Goal: Find specific fact: Find specific fact

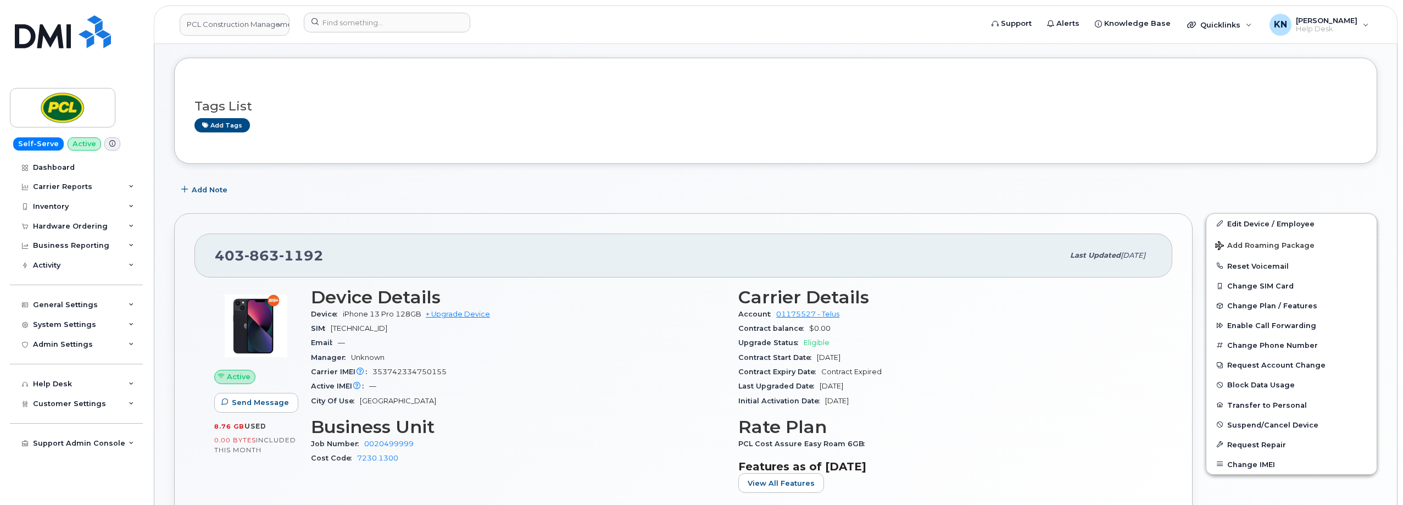
scroll to position [220, 0]
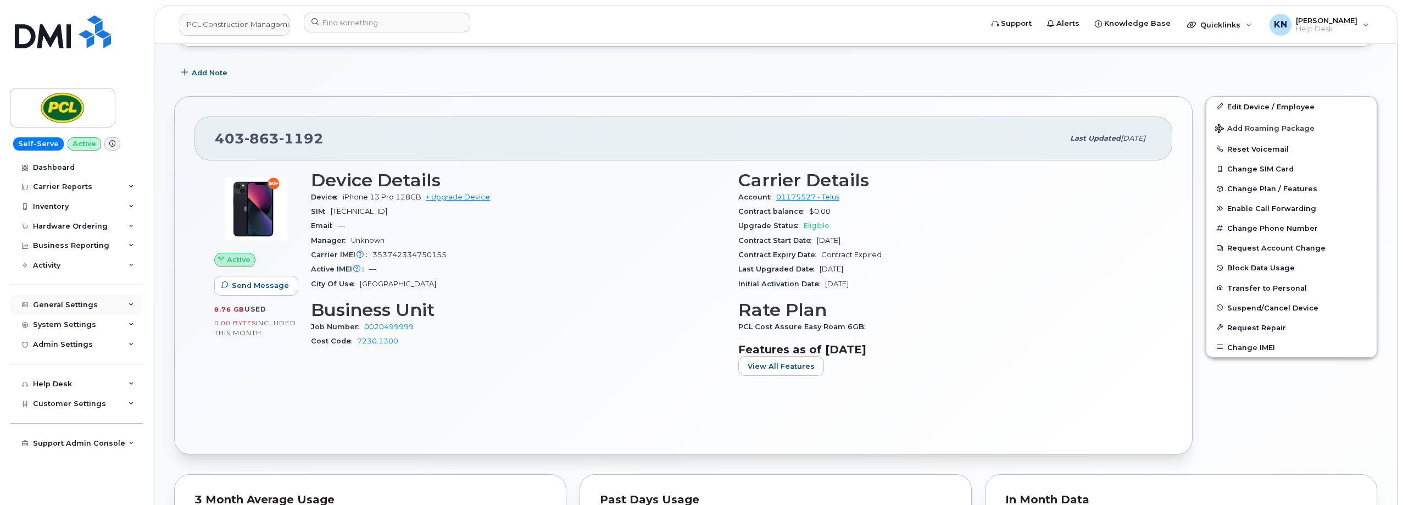
click at [64, 304] on div "General Settings" at bounding box center [65, 304] width 65 height 9
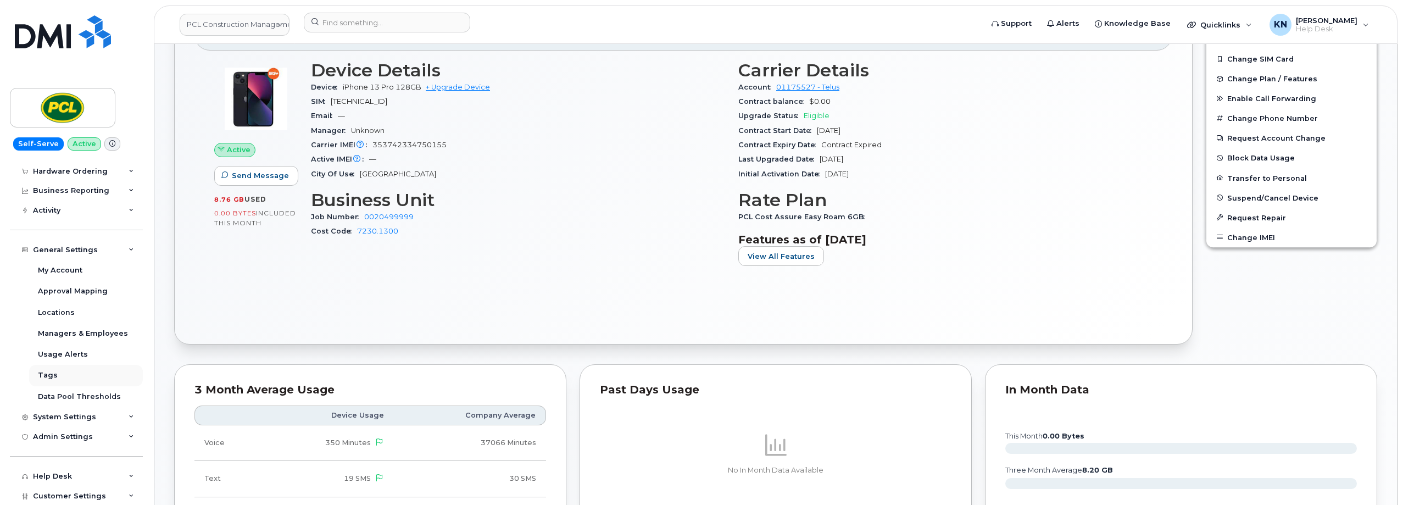
scroll to position [95, 0]
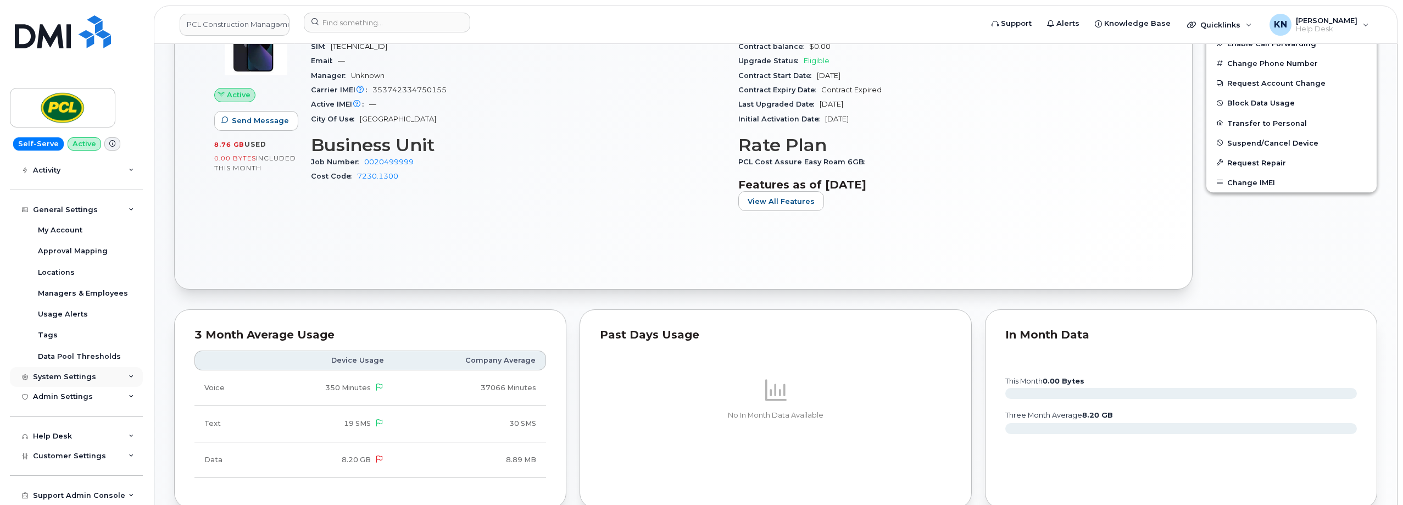
click at [67, 376] on div "System Settings" at bounding box center [64, 376] width 63 height 9
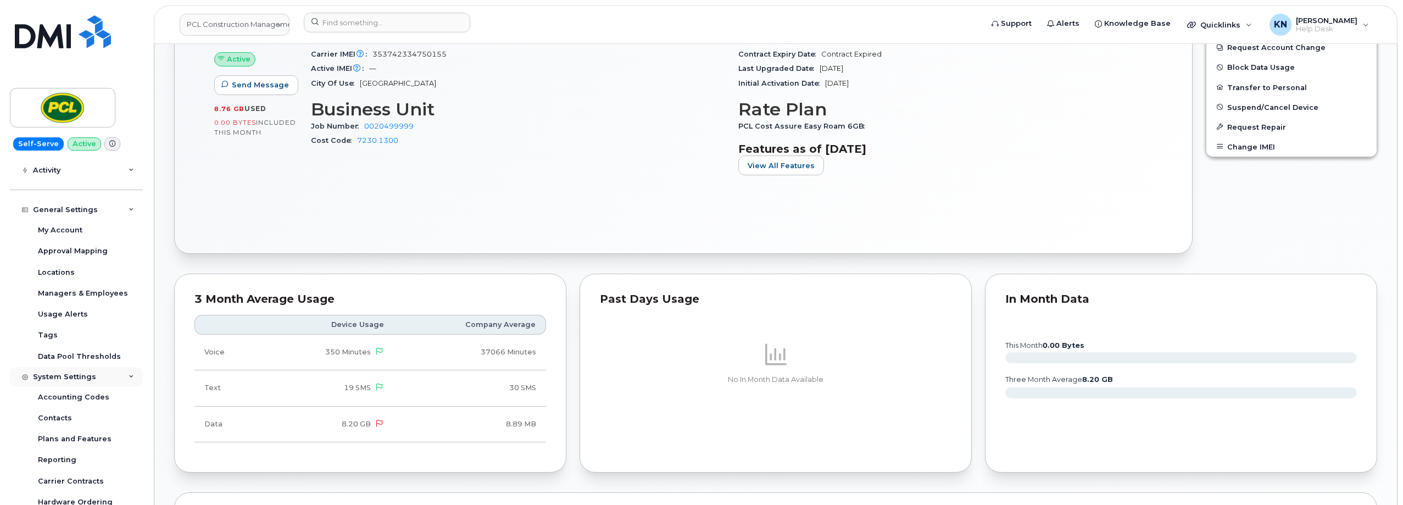
scroll to position [439, 0]
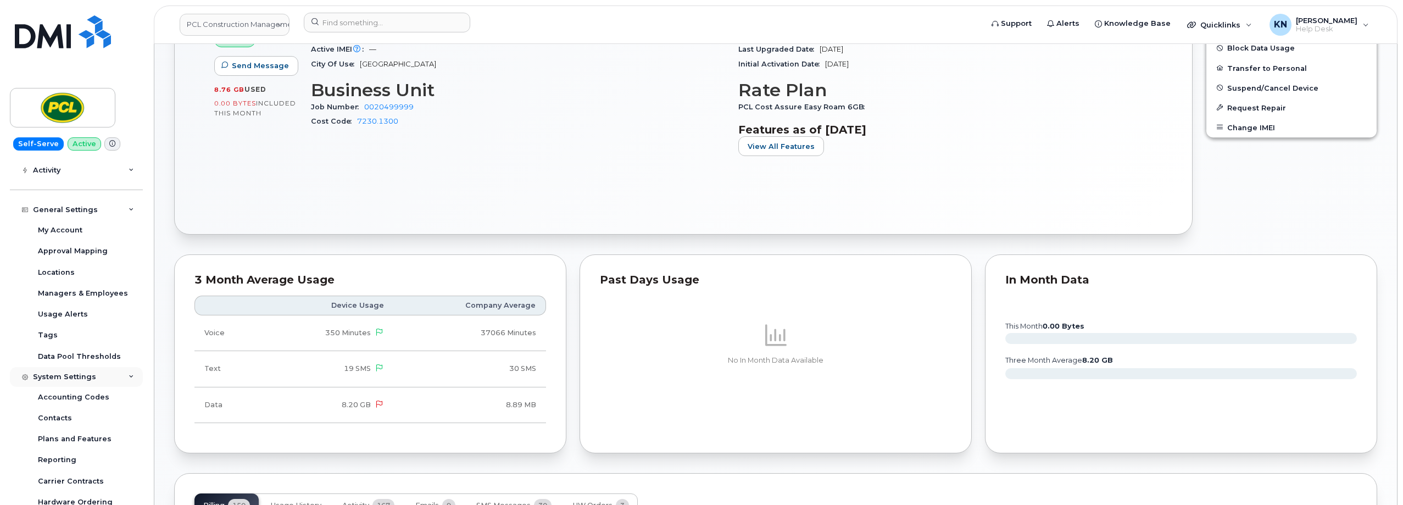
click at [67, 376] on div "System Settings" at bounding box center [64, 376] width 63 height 9
click at [52, 433] on div "Help Desk" at bounding box center [52, 436] width 39 height 9
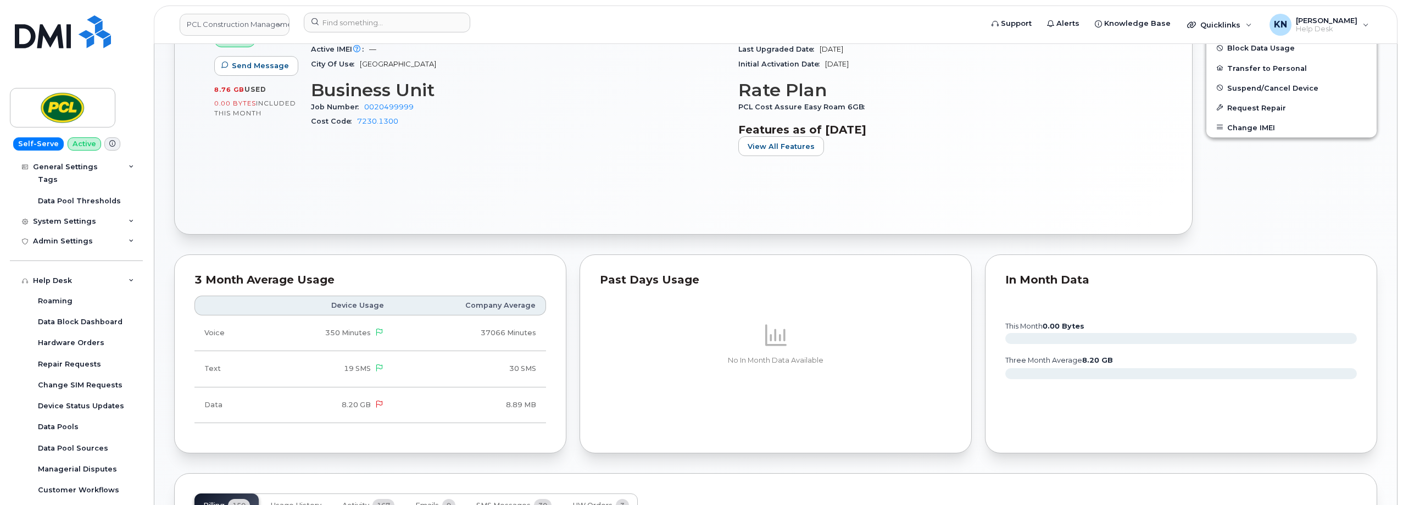
drag, startPoint x: 54, startPoint y: 279, endPoint x: 59, endPoint y: 299, distance: 20.8
click at [54, 279] on div "Help Desk" at bounding box center [52, 280] width 39 height 9
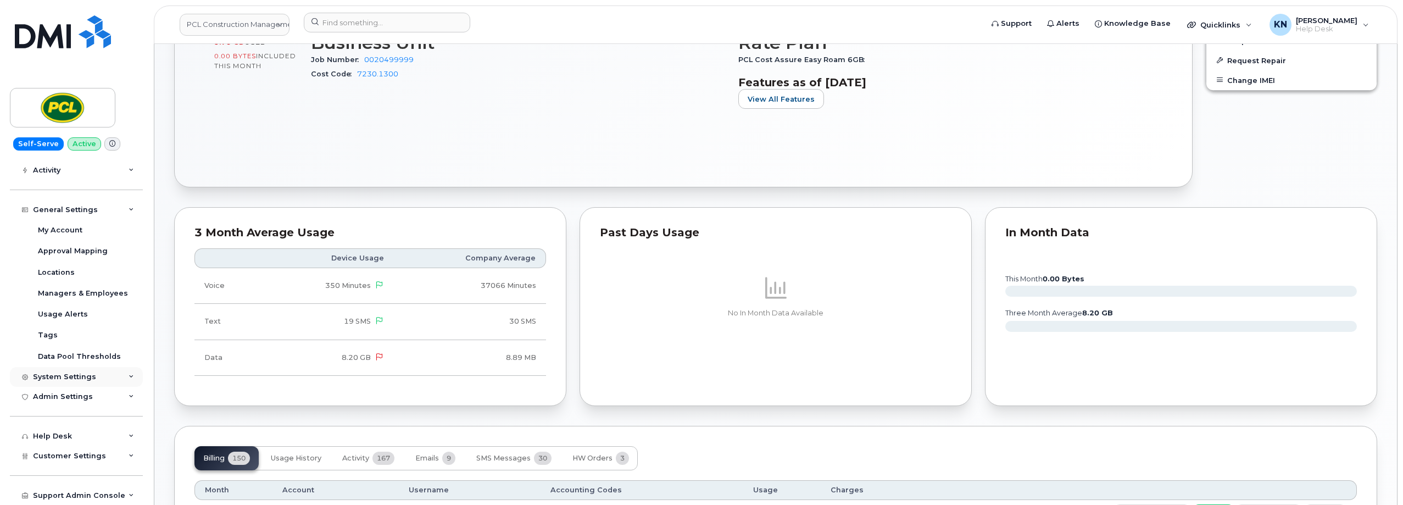
scroll to position [549, 0]
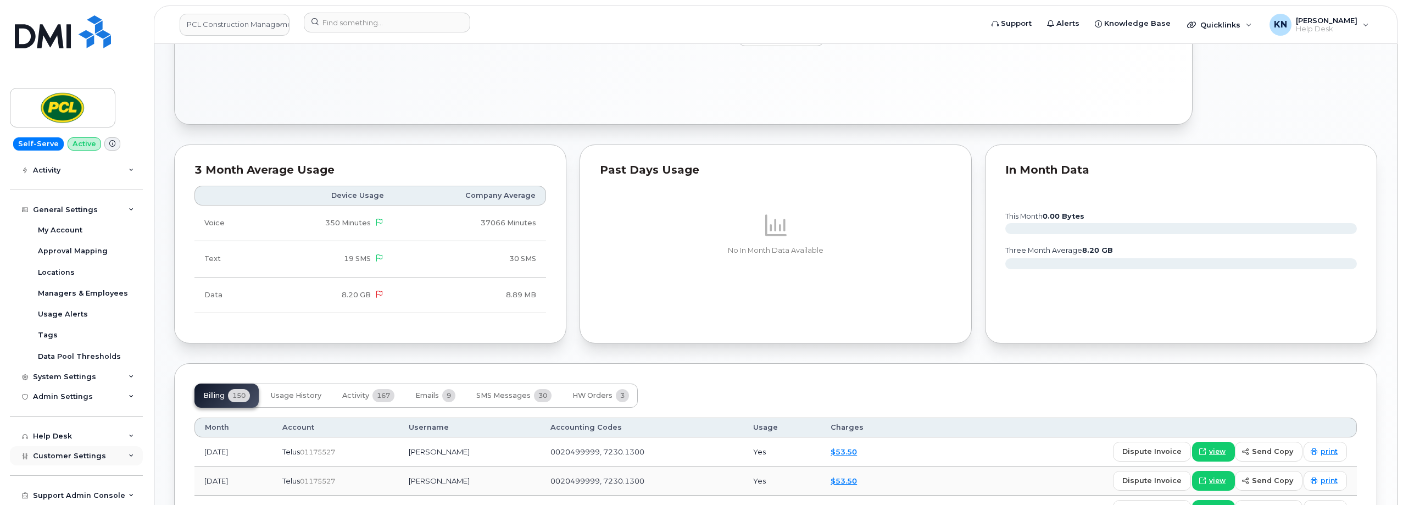
click at [68, 459] on span "Customer Settings" at bounding box center [69, 456] width 73 height 8
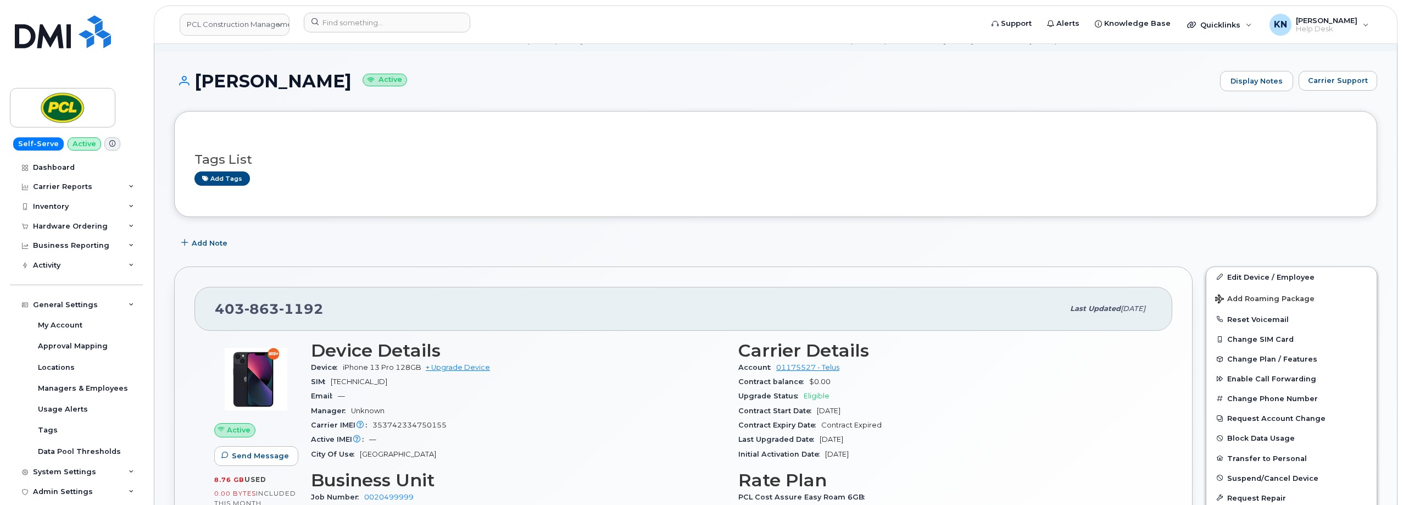
scroll to position [0, 0]
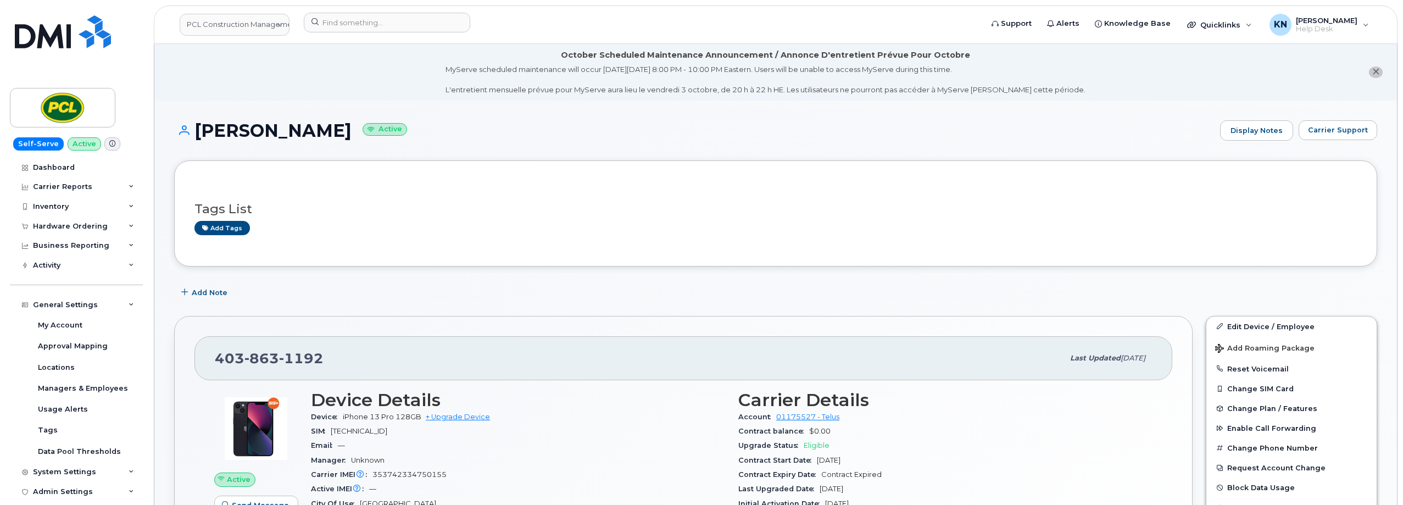
copy h1 "Dourado"
